Goal: Navigation & Orientation: Find specific page/section

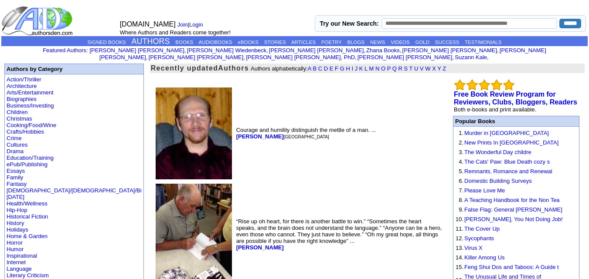
click at [7, 115] on link "Christmas" at bounding box center [20, 118] width 26 height 7
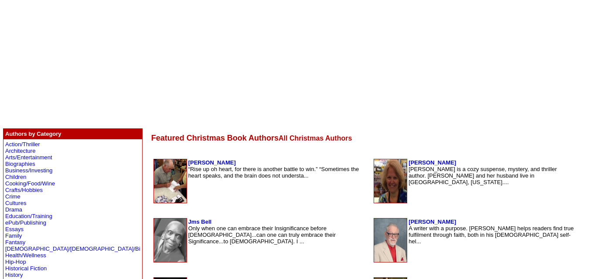
scroll to position [64, 0]
